Goal: Transaction & Acquisition: Obtain resource

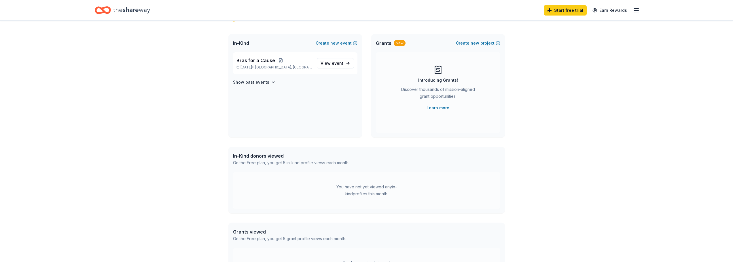
scroll to position [58, 0]
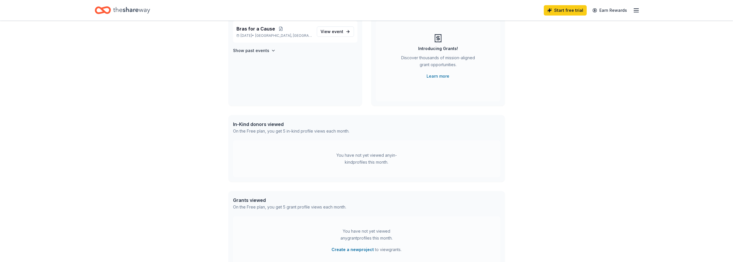
click at [265, 130] on div "On the Free plan, you get 5 in-kind profile views each month." at bounding box center [291, 131] width 116 height 7
click at [317, 134] on div "On the Free plan, you get 5 in-kind profile views each month." at bounding box center [291, 131] width 116 height 7
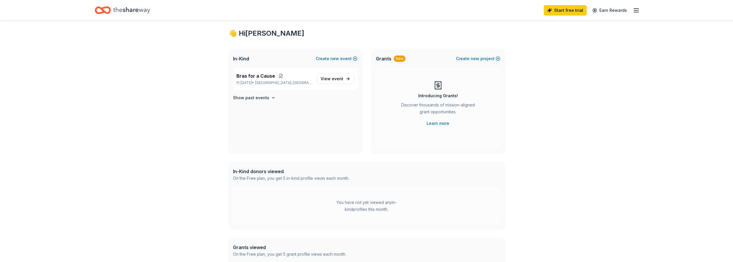
scroll to position [0, 0]
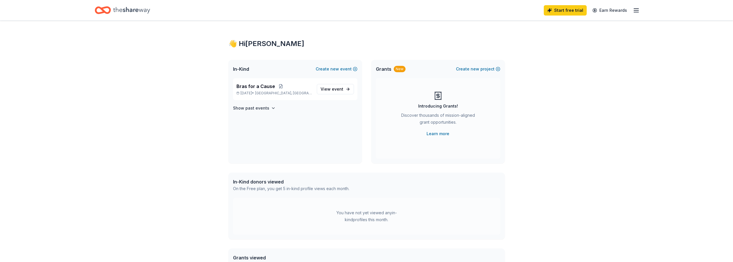
click at [128, 10] on icon "Home" at bounding box center [131, 10] width 37 height 12
click at [253, 46] on div "👋 Hi Cindy" at bounding box center [366, 43] width 276 height 9
click at [636, 11] on icon "button" at bounding box center [636, 10] width 7 height 7
click at [632, 114] on div "👋 Hi Cindy In-Kind Create new event Bras for a Cause Nov 01, 2025 • Denison, TX…" at bounding box center [366, 183] width 733 height 325
click at [242, 42] on div "👋 Hi Cindy" at bounding box center [366, 43] width 276 height 9
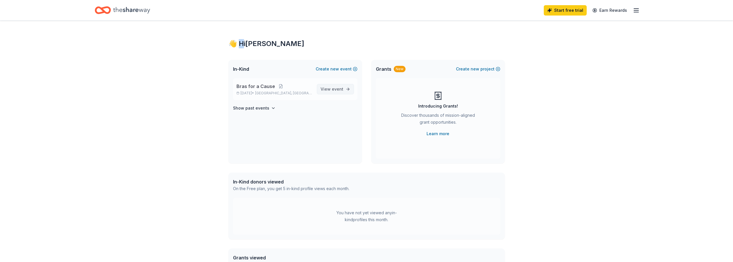
click at [333, 87] on span "event" at bounding box center [338, 89] width 12 height 5
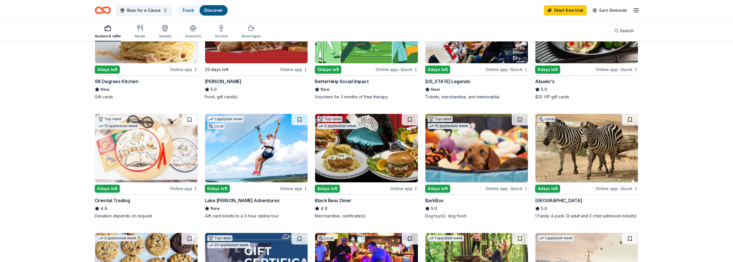
scroll to position [58, 0]
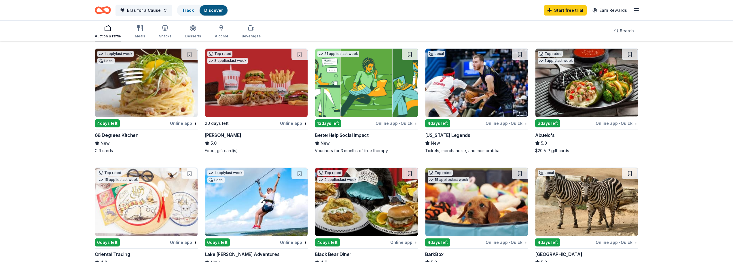
click at [587, 91] on img at bounding box center [586, 83] width 103 height 69
click at [132, 92] on img at bounding box center [146, 83] width 103 height 69
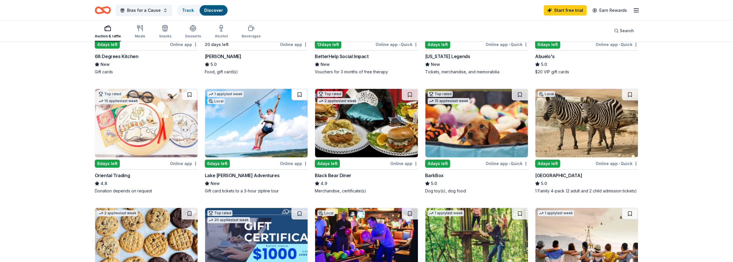
scroll to position [144, 0]
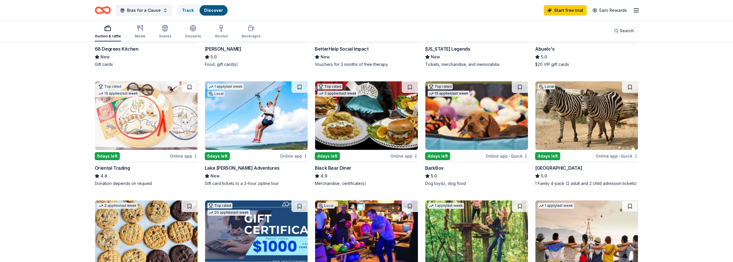
click at [478, 123] on img at bounding box center [476, 116] width 103 height 69
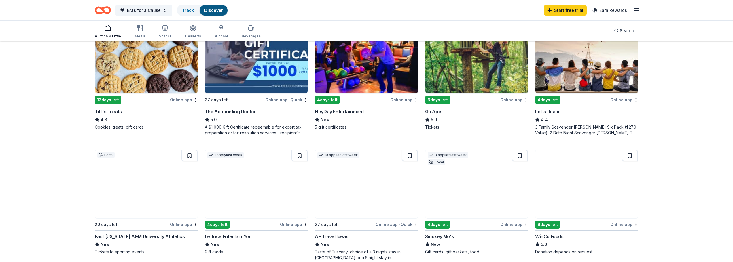
scroll to position [346, 0]
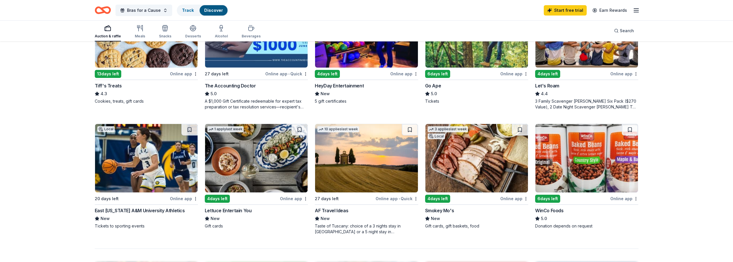
click at [476, 150] on img at bounding box center [476, 158] width 103 height 69
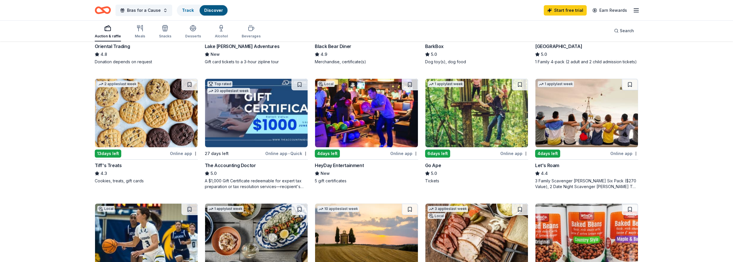
scroll to position [259, 0]
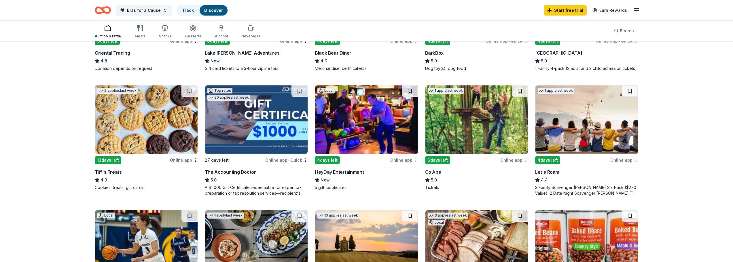
drag, startPoint x: 316, startPoint y: 10, endPoint x: 333, endPoint y: 7, distance: 17.3
drag, startPoint x: 333, startPoint y: 7, endPoint x: 431, endPoint y: 16, distance: 98.6
click at [431, 16] on div "Bras for a Cause Track Discover Start free trial Earn Rewards" at bounding box center [367, 10] width 544 height 14
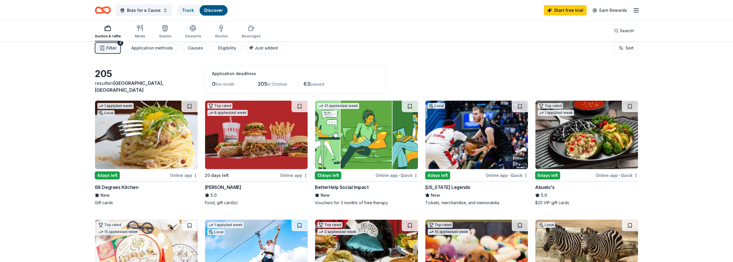
scroll to position [0, 0]
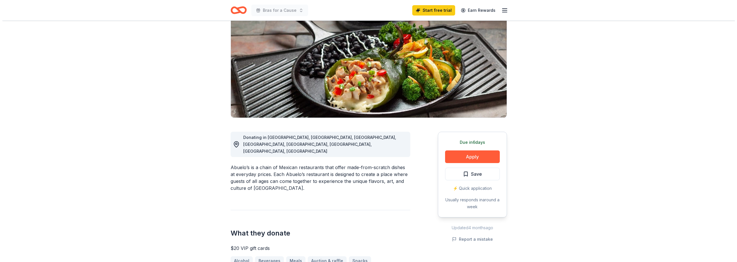
scroll to position [58, 0]
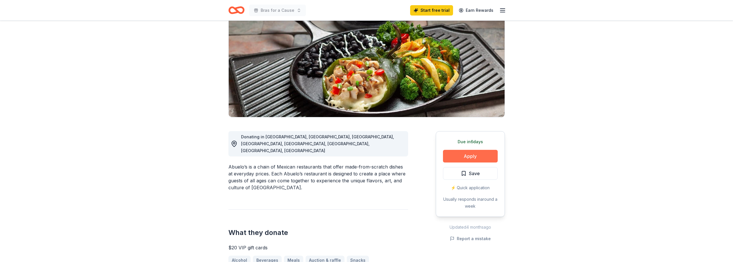
click at [458, 160] on button "Apply" at bounding box center [470, 156] width 55 height 13
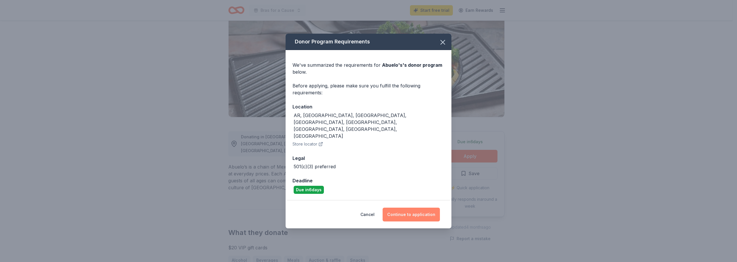
click at [409, 208] on button "Continue to application" at bounding box center [411, 215] width 57 height 14
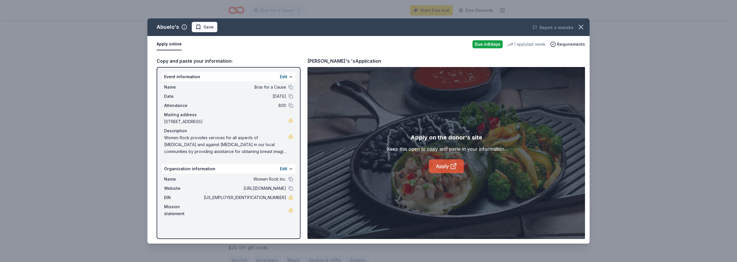
click at [440, 167] on link "Apply" at bounding box center [446, 167] width 35 height 14
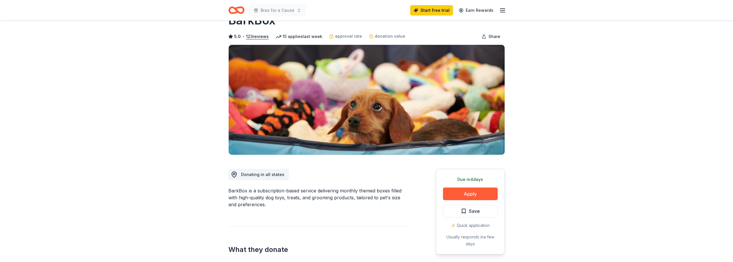
scroll to position [58, 0]
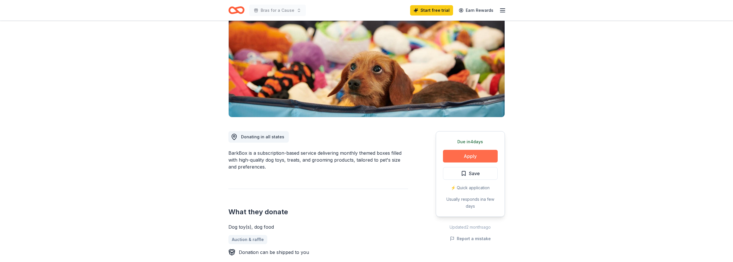
click at [458, 157] on button "Apply" at bounding box center [470, 156] width 55 height 13
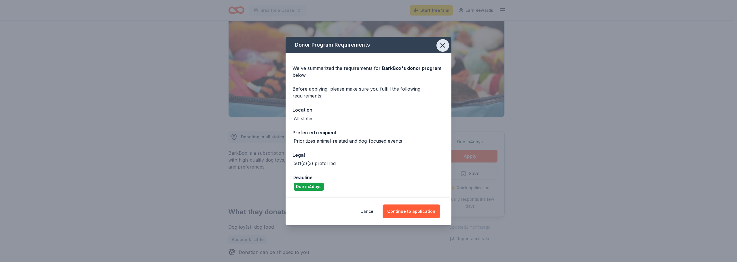
click at [444, 47] on icon "button" at bounding box center [443, 45] width 8 height 8
